Goal: Task Accomplishment & Management: Complete application form

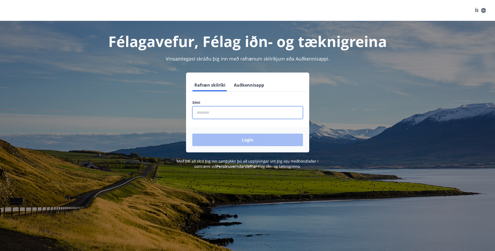
click at [209, 112] on input "phone" at bounding box center [247, 112] width 111 height 13
click at [213, 112] on input "phone" at bounding box center [247, 112] width 111 height 13
type input "********"
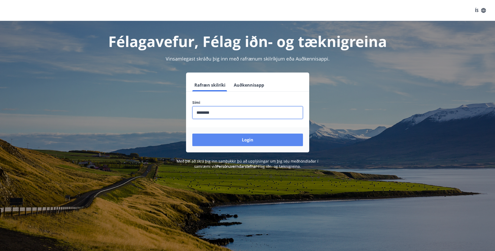
click at [247, 140] on button "Login" at bounding box center [247, 140] width 111 height 13
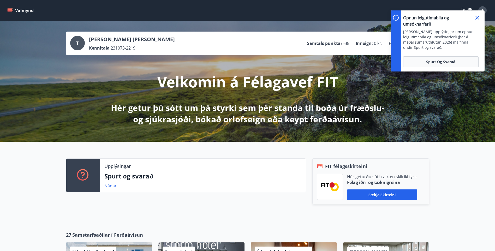
click at [478, 17] on icon at bounding box center [478, 18] width 6 height 6
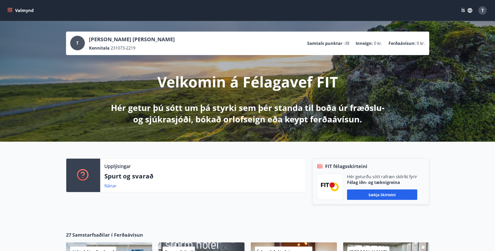
click at [9, 6] on button "Valmynd" at bounding box center [21, 10] width 30 height 9
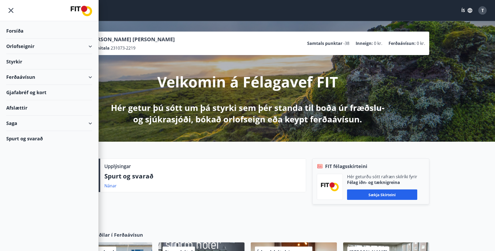
click at [18, 134] on div "Spurt og svarað" at bounding box center [49, 138] width 86 height 15
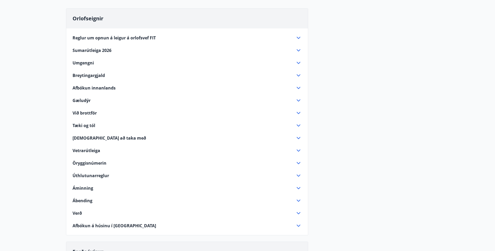
scroll to position [45, 0]
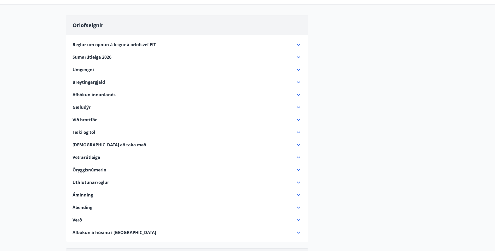
click at [298, 58] on icon at bounding box center [299, 57] width 6 height 6
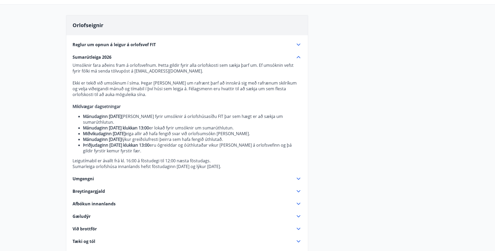
click at [299, 44] on icon at bounding box center [299, 45] width 6 height 6
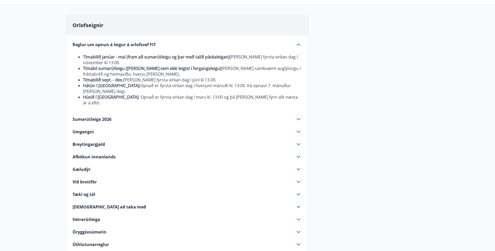
click at [299, 116] on icon at bounding box center [299, 119] width 6 height 6
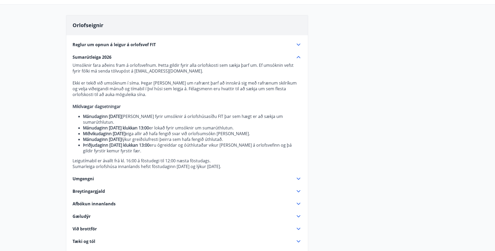
click at [299, 44] on icon at bounding box center [299, 45] width 6 height 6
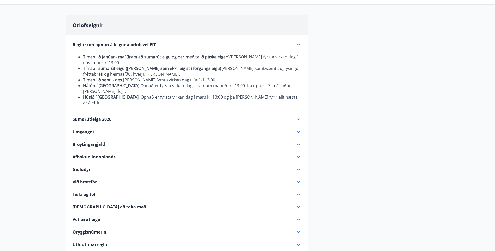
click at [299, 116] on icon at bounding box center [299, 119] width 6 height 6
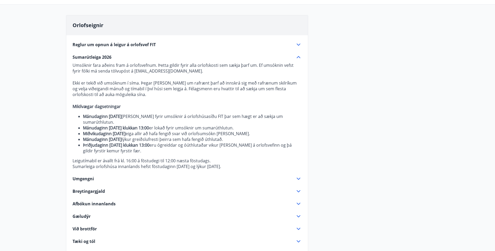
click at [453, 77] on main "Spurt og Svarað Orlofseignir Reglur um opnun á leigur á orlofsvef FIT Tímabilið…" at bounding box center [247, 227] width 495 height 502
click at [36, 74] on main "Spurt og Svarað Orlofseignir Reglur um opnun á leigur á orlofsvef FIT Tímabilið…" at bounding box center [247, 227] width 495 height 502
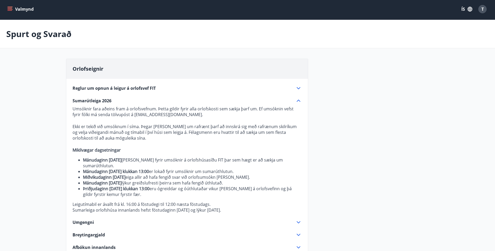
scroll to position [0, 0]
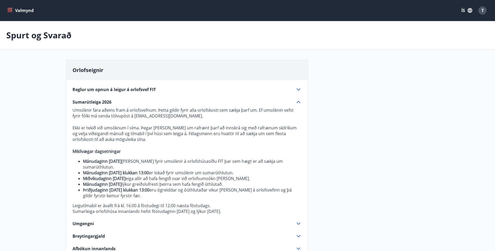
click at [10, 11] on icon "menu" at bounding box center [10, 11] width 5 height 1
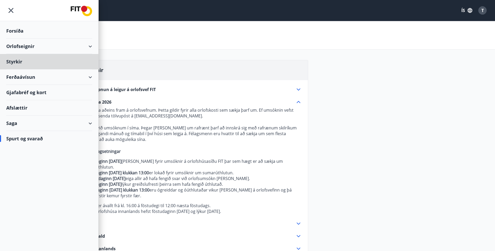
click at [15, 31] on div "Forsíða" at bounding box center [49, 30] width 86 height 15
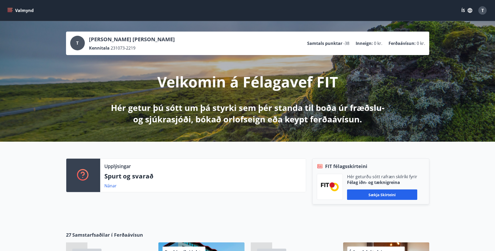
click at [8, 9] on icon "menu" at bounding box center [10, 9] width 5 height 1
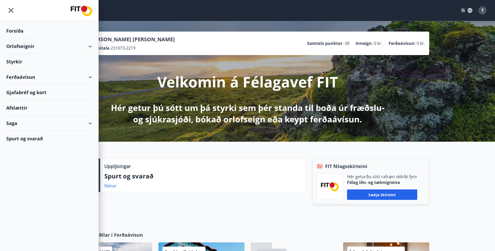
click at [48, 60] on div "Styrkir" at bounding box center [49, 61] width 86 height 15
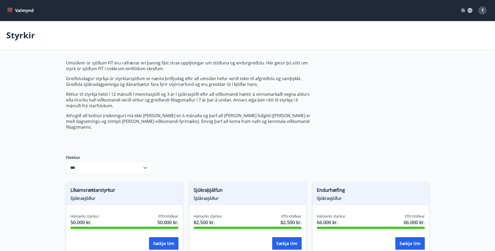
type input "***"
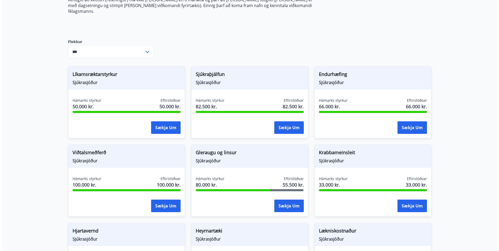
scroll to position [131, 0]
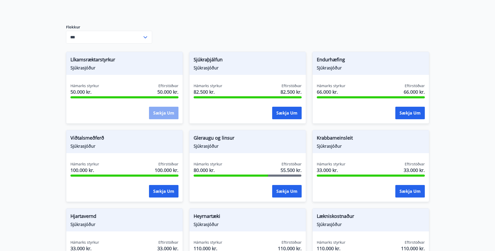
click at [163, 109] on button "Sækja um" at bounding box center [164, 113] width 30 height 13
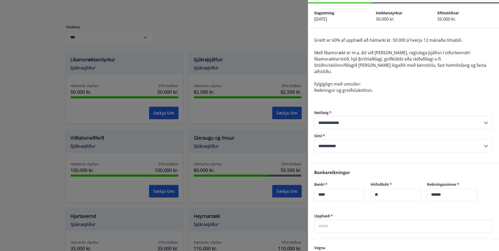
scroll to position [52, 0]
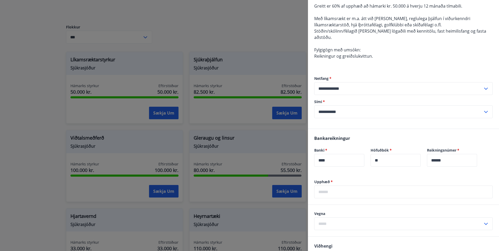
click at [340, 186] on input "text" at bounding box center [403, 192] width 179 height 13
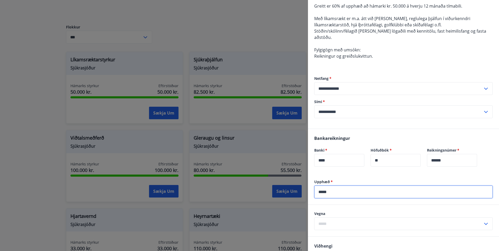
type input "*****"
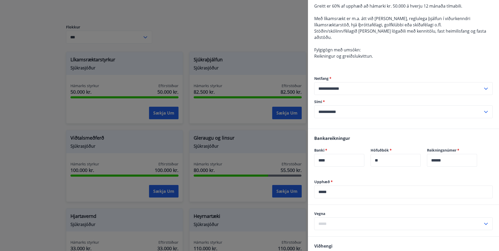
click at [484, 223] on icon at bounding box center [486, 224] width 4 height 2
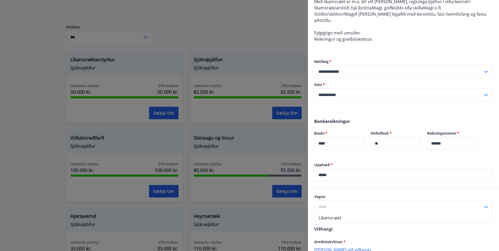
scroll to position [78, 0]
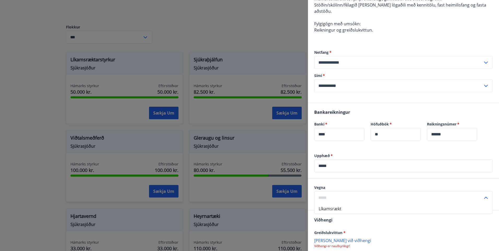
click at [340, 204] on li "Líkamsrækt" at bounding box center [404, 208] width 178 height 9
type input "**********"
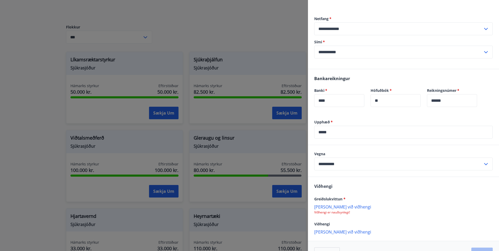
scroll to position [121, 0]
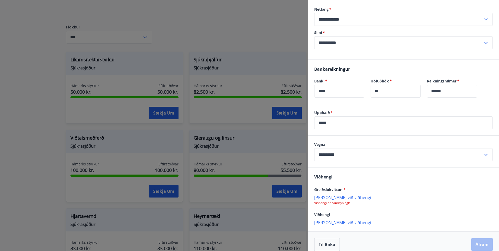
click at [321, 195] on p "[PERSON_NAME] við viðhengi" at bounding box center [403, 197] width 179 height 5
click at [374, 170] on div "Viðhengi Greiðslukvittun * [PERSON_NAME] við viðhengi Viðhengi er nauðsynlegt! …" at bounding box center [403, 200] width 191 height 64
click at [327, 220] on p "[PERSON_NAME] við viðhengi" at bounding box center [403, 222] width 179 height 5
click at [325, 195] on p "[PERSON_NAME] við viðhengi" at bounding box center [403, 197] width 179 height 5
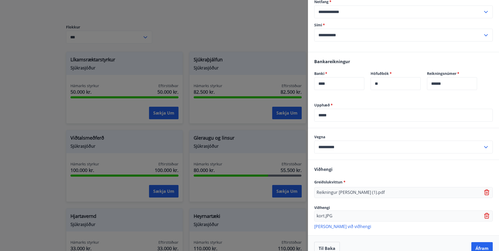
scroll to position [133, 0]
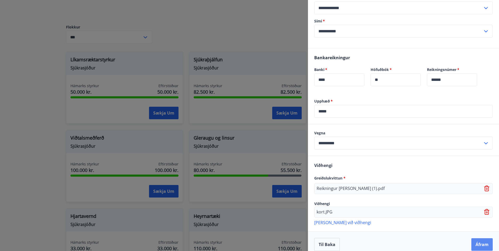
click at [478, 239] on button "Áfram" at bounding box center [482, 244] width 21 height 13
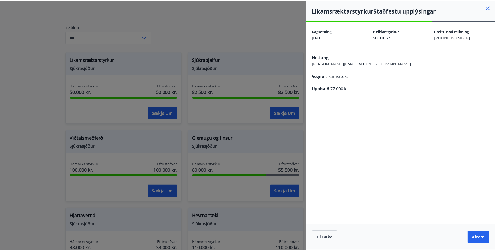
scroll to position [0, 0]
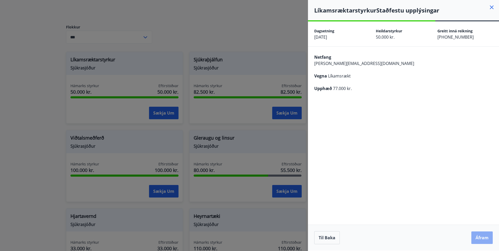
click at [478, 240] on button "Áfram" at bounding box center [482, 238] width 21 height 13
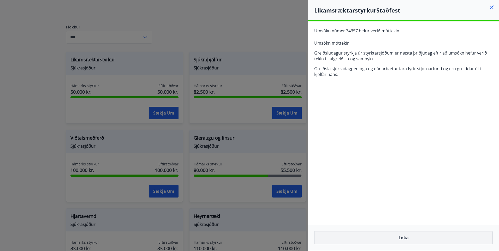
click at [404, 238] on button "Loka" at bounding box center [403, 237] width 179 height 13
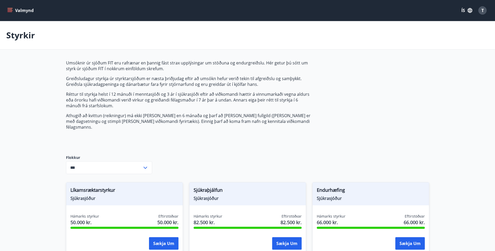
click at [11, 11] on icon "menu" at bounding box center [9, 10] width 5 height 5
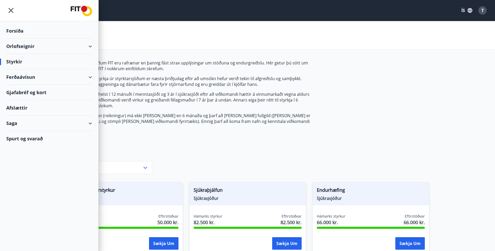
click at [22, 122] on div "Saga" at bounding box center [49, 123] width 86 height 15
click at [27, 160] on div "Umsóknir" at bounding box center [49, 158] width 78 height 11
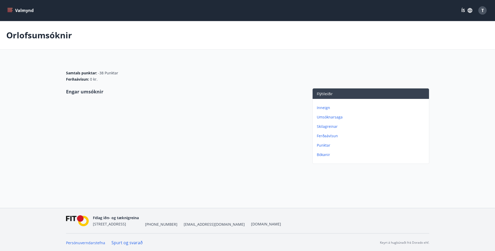
click at [11, 12] on icon "menu" at bounding box center [10, 11] width 5 height 1
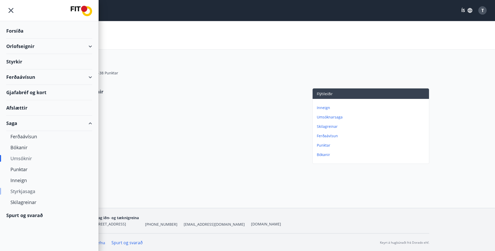
click at [29, 193] on div "Styrkjasaga" at bounding box center [49, 191] width 78 height 11
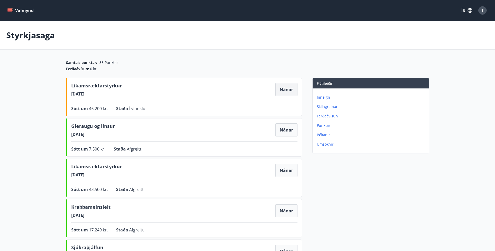
click at [285, 89] on button "Nánar" at bounding box center [287, 89] width 22 height 13
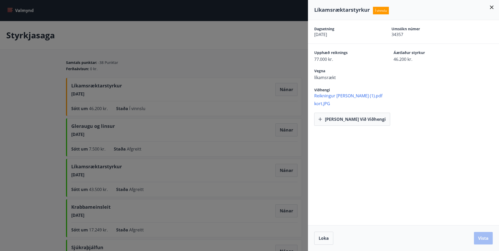
click at [326, 95] on span "Reikningur [PERSON_NAME] (1).pdf" at bounding box center [406, 96] width 185 height 6
click at [321, 104] on span "kort.JPG" at bounding box center [406, 104] width 185 height 6
click at [324, 238] on span "Loka" at bounding box center [324, 239] width 10 height 6
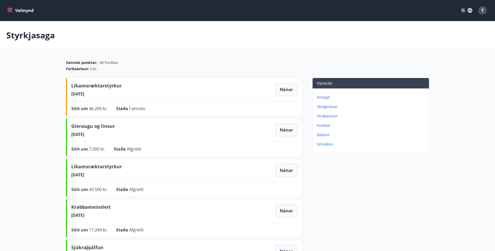
click at [485, 10] on div "T" at bounding box center [483, 10] width 8 height 8
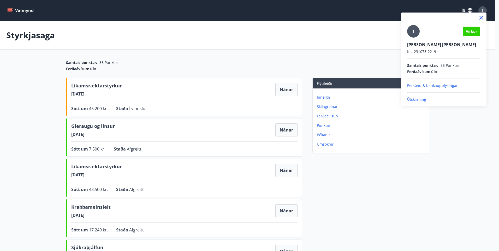
click at [414, 100] on p "Útskráning" at bounding box center [443, 99] width 73 height 5
